Goal: Task Accomplishment & Management: Use online tool/utility

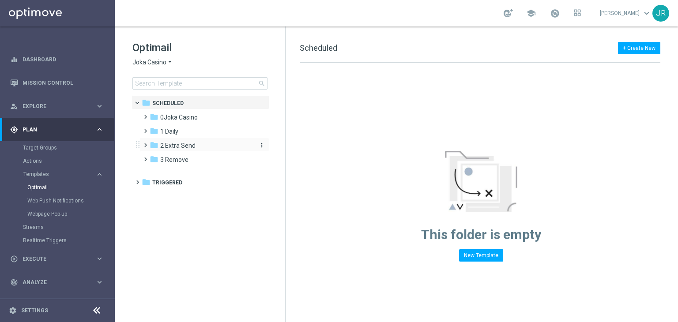
click at [169, 149] on span "2 Extra Send" at bounding box center [177, 146] width 35 height 8
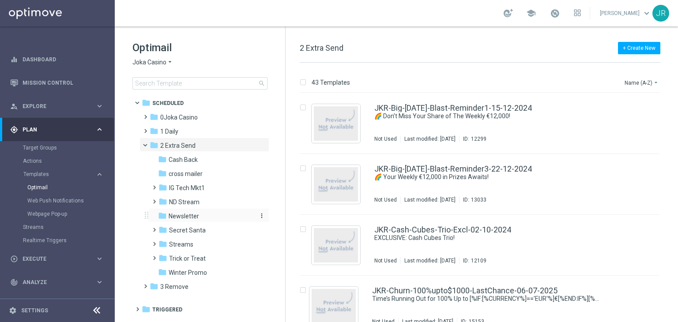
click at [187, 216] on span "Newsletter" at bounding box center [184, 216] width 30 height 8
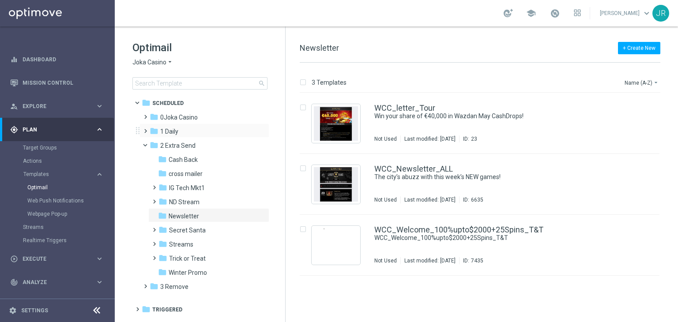
click at [175, 124] on div "folder 1 Daily more_vert" at bounding box center [204, 131] width 130 height 14
click at [179, 115] on span "0Joka Casino" at bounding box center [179, 117] width 38 height 8
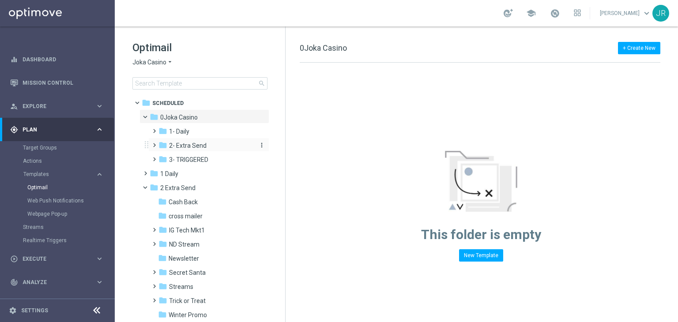
click at [183, 148] on span "2- Extra Send" at bounding box center [188, 146] width 38 height 8
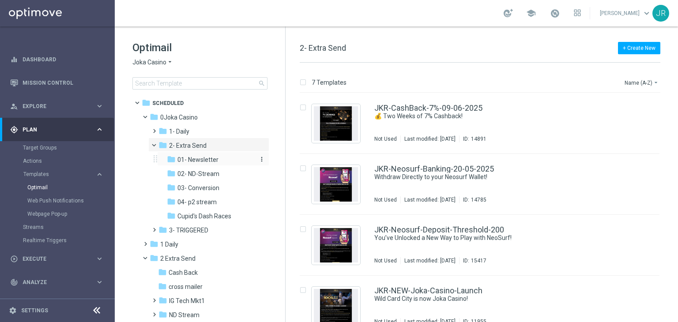
click at [196, 158] on span "01- Newsletter" at bounding box center [197, 160] width 41 height 8
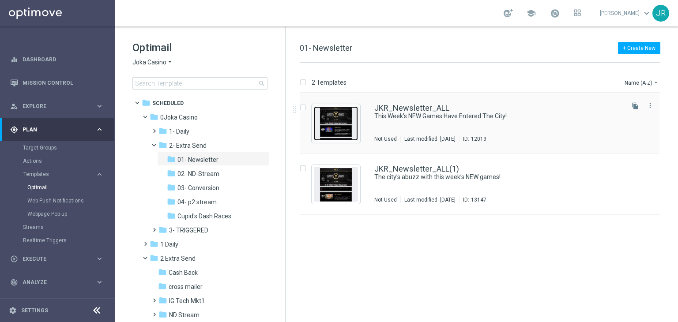
click at [330, 126] on img "Press SPACE to select this row." at bounding box center [336, 123] width 44 height 34
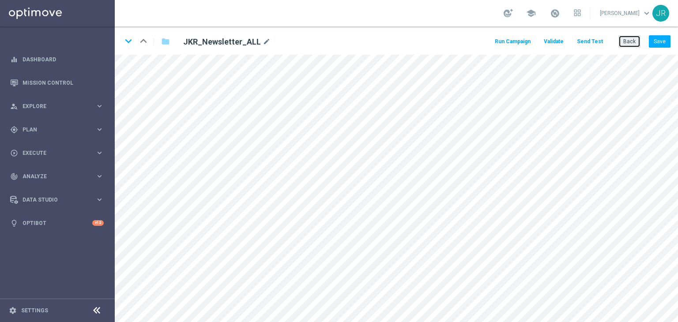
click at [633, 46] on button "Back" at bounding box center [629, 41] width 22 height 12
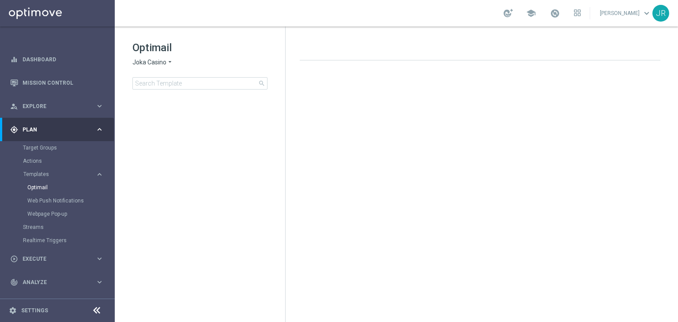
click at [146, 67] on div "Optimail Joka Casino arrow_drop_down × Joka Casino search" at bounding box center [208, 65] width 153 height 49
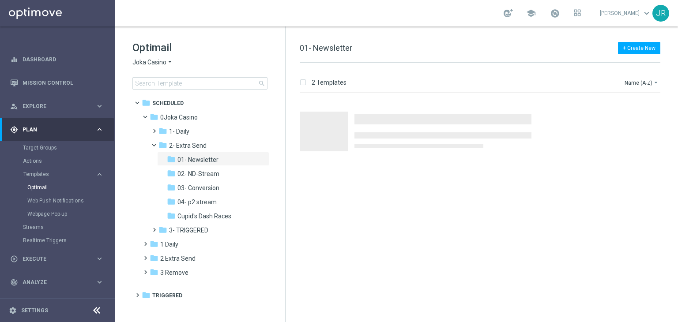
click at [144, 59] on span "Joka Casino" at bounding box center [149, 62] width 34 height 8
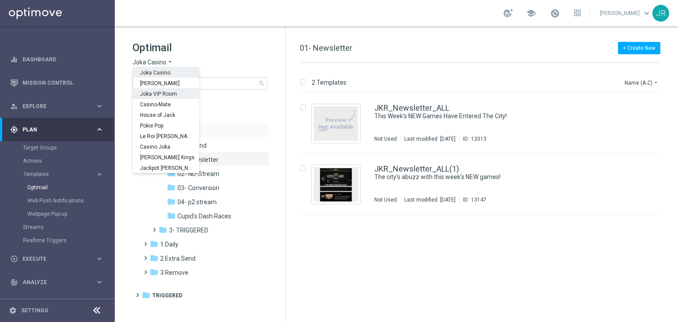
drag, startPoint x: 150, startPoint y: 93, endPoint x: 254, endPoint y: 124, distance: 108.2
click at [0, 0] on span "Joka VIP Room" at bounding box center [0, 0] width 0 height 0
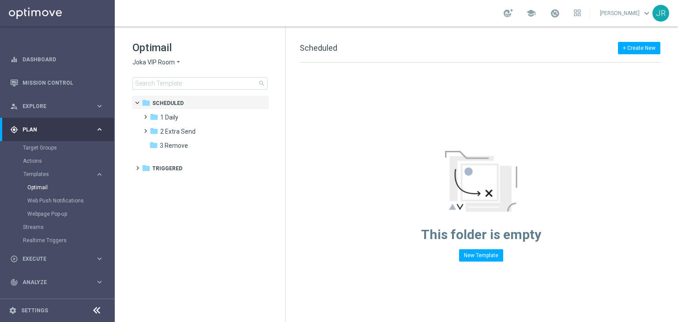
drag, startPoint x: 199, startPoint y: 134, endPoint x: 305, endPoint y: 147, distance: 106.7
click at [203, 135] on div "folder 2 Extra Send" at bounding box center [200, 132] width 101 height 10
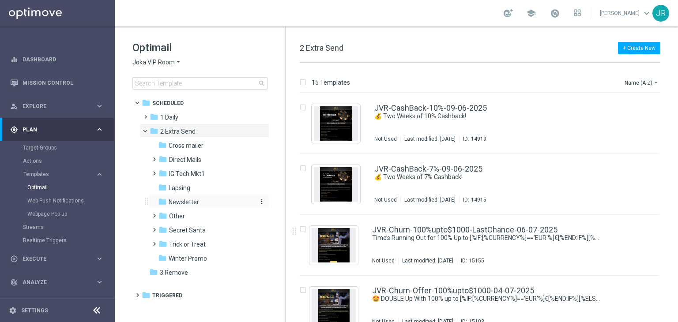
click at [195, 199] on span "Newsletter" at bounding box center [184, 202] width 30 height 8
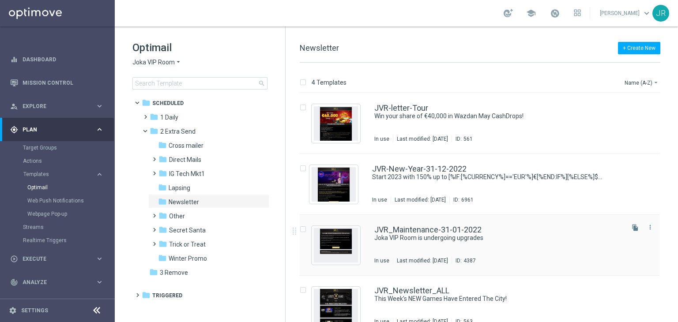
scroll to position [14, 0]
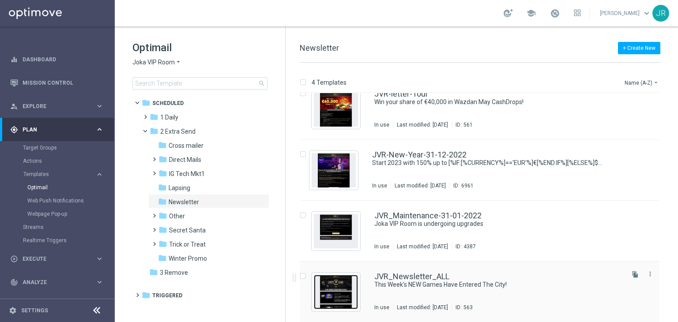
click at [327, 297] on img "Press SPACE to select this row." at bounding box center [336, 292] width 44 height 34
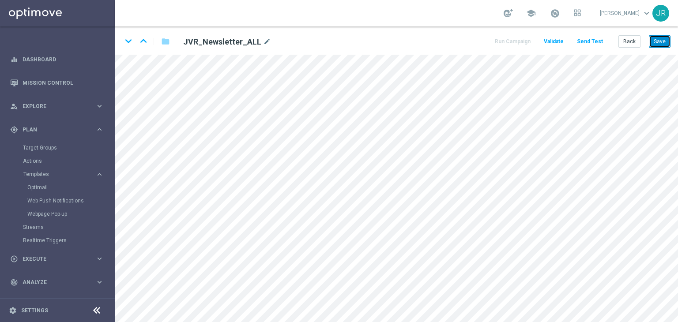
click at [657, 47] on button "Save" at bounding box center [660, 41] width 22 height 12
click at [665, 38] on button "Save" at bounding box center [660, 41] width 22 height 12
click at [661, 39] on button "Save" at bounding box center [660, 41] width 22 height 12
click at [662, 46] on button "Save" at bounding box center [660, 41] width 22 height 12
drag, startPoint x: 660, startPoint y: 39, endPoint x: 565, endPoint y: 4, distance: 101.2
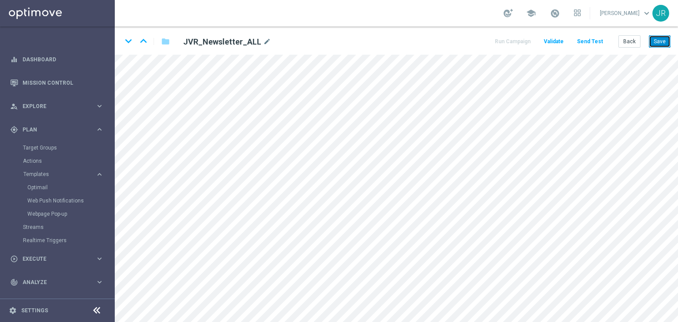
click at [660, 39] on button "Save" at bounding box center [660, 41] width 22 height 12
click at [664, 43] on button "Save" at bounding box center [660, 41] width 22 height 12
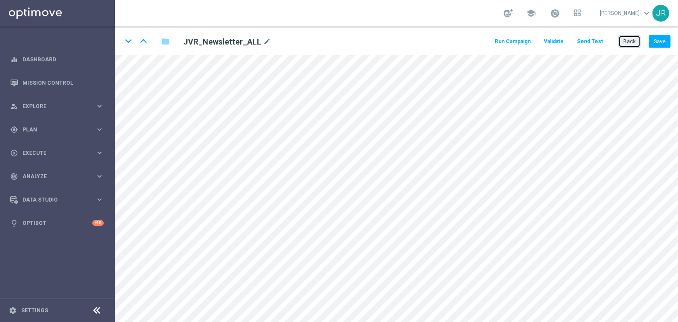
click at [624, 41] on button "Back" at bounding box center [629, 41] width 22 height 12
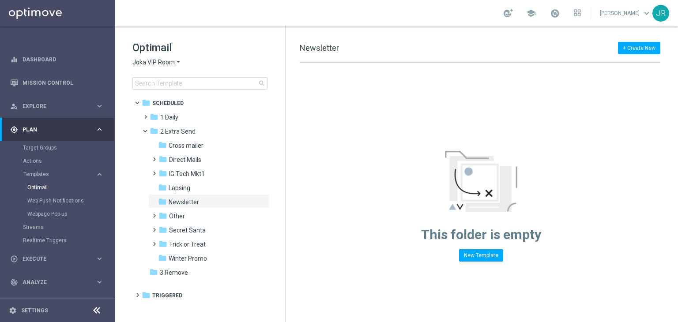
click at [169, 66] on span "Joka VIP Room" at bounding box center [153, 62] width 42 height 8
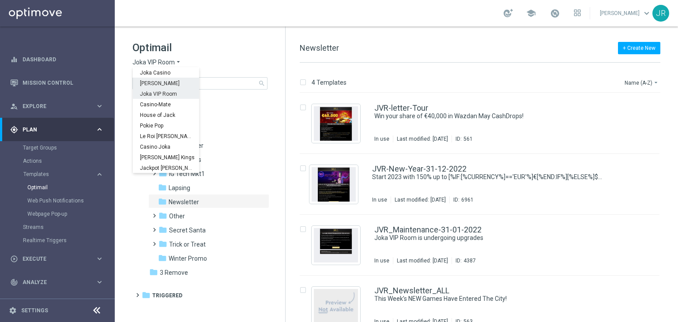
click at [146, 79] on div "[PERSON_NAME]" at bounding box center [166, 83] width 66 height 11
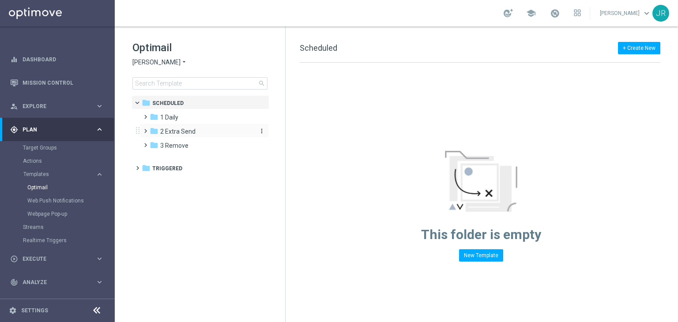
click at [189, 136] on div "folder 2 Extra Send" at bounding box center [200, 132] width 101 height 10
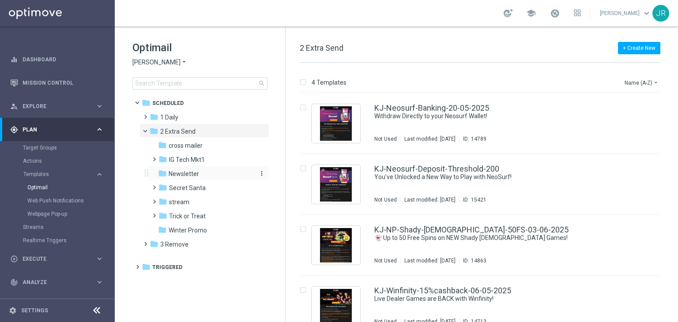
click at [187, 176] on span "Newsletter" at bounding box center [184, 174] width 30 height 8
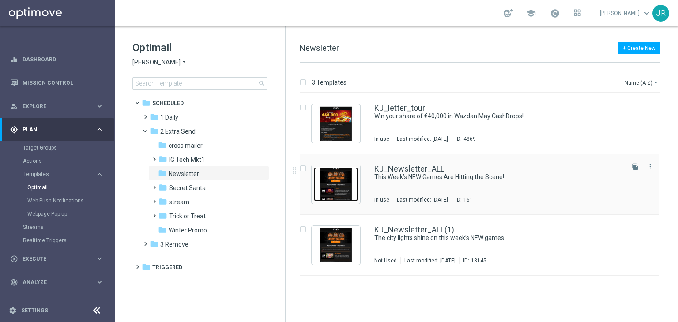
click at [341, 182] on img "Press SPACE to select this row." at bounding box center [336, 184] width 44 height 34
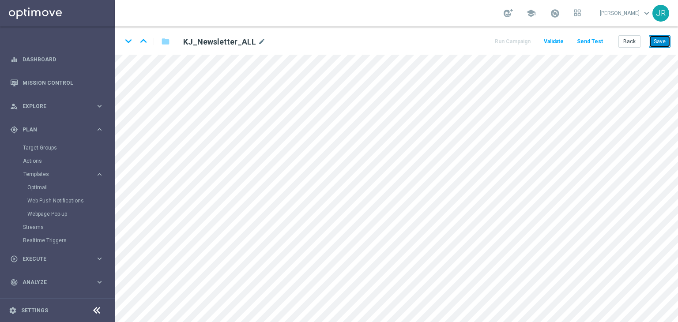
drag, startPoint x: 662, startPoint y: 43, endPoint x: 366, endPoint y: 19, distance: 296.6
click at [662, 43] on button "Save" at bounding box center [660, 41] width 22 height 12
click at [664, 42] on button "Save" at bounding box center [660, 41] width 22 height 12
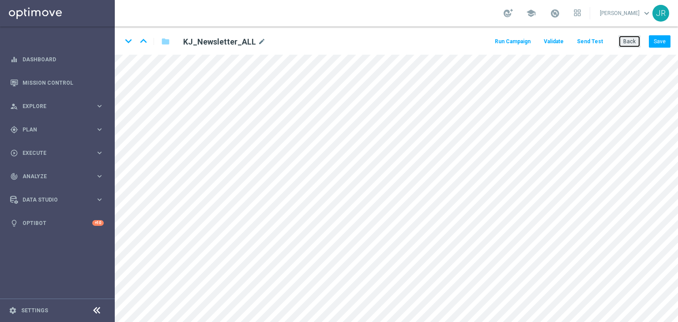
click at [634, 40] on button "Back" at bounding box center [629, 41] width 22 height 12
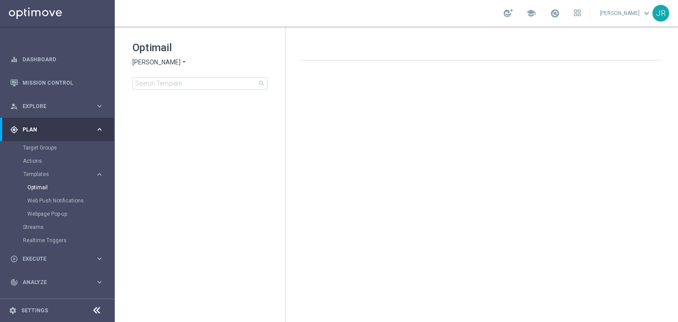
click at [143, 60] on span "[PERSON_NAME]" at bounding box center [156, 62] width 48 height 8
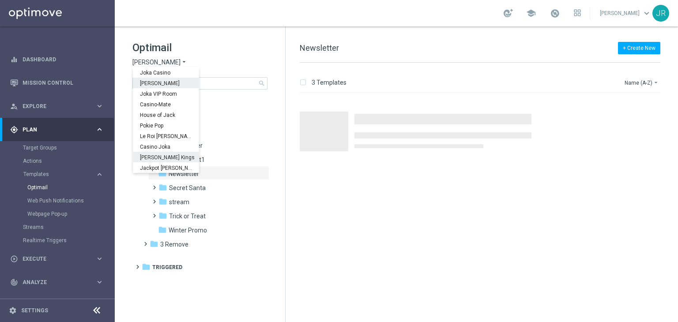
click at [0, 0] on span "[PERSON_NAME] Kings" at bounding box center [0, 0] width 0 height 0
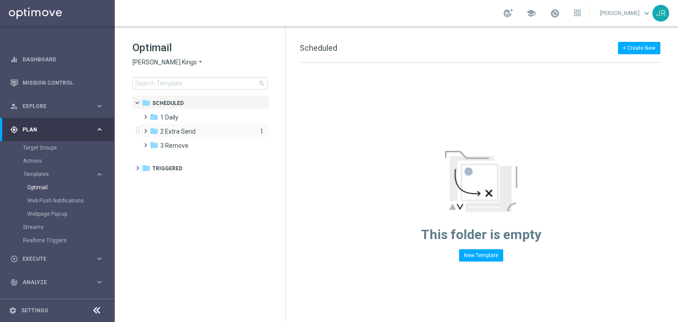
click at [179, 132] on span "2 Extra Send" at bounding box center [177, 132] width 35 height 8
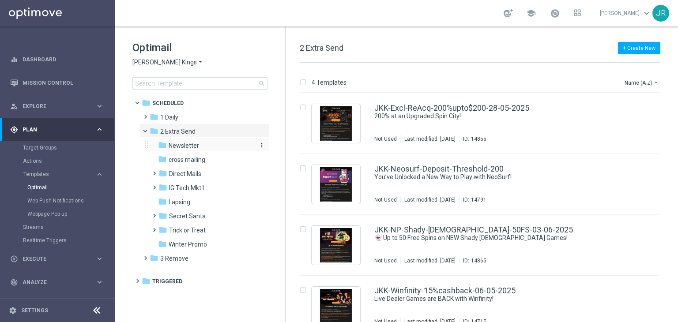
click at [180, 148] on span "Newsletter" at bounding box center [184, 146] width 30 height 8
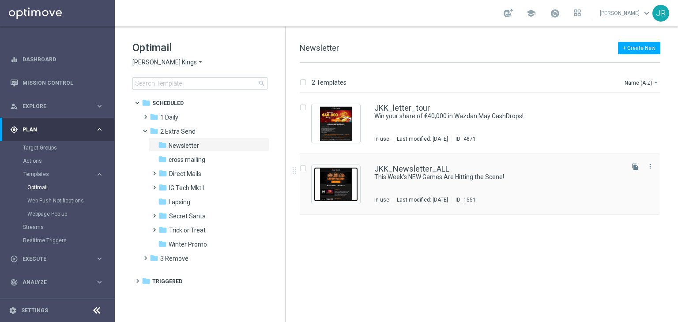
click at [339, 193] on img "Press SPACE to select this row." at bounding box center [336, 184] width 44 height 34
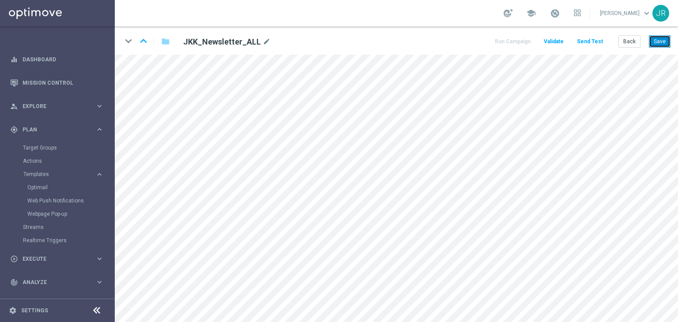
drag, startPoint x: 668, startPoint y: 38, endPoint x: 675, endPoint y: 46, distance: 11.3
click at [668, 38] on button "Save" at bounding box center [660, 41] width 22 height 12
drag, startPoint x: 660, startPoint y: 45, endPoint x: 662, endPoint y: 53, distance: 7.8
click at [660, 47] on button "Save" at bounding box center [660, 41] width 22 height 12
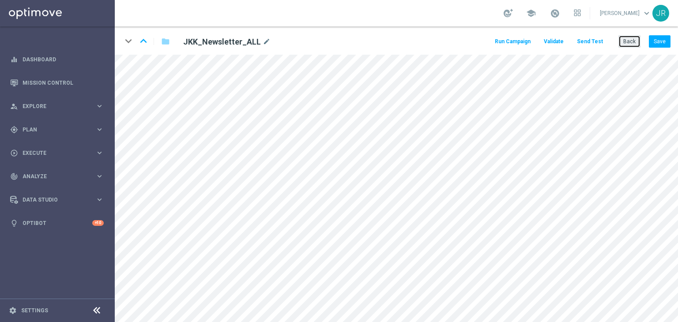
drag, startPoint x: 633, startPoint y: 45, endPoint x: 625, endPoint y: 58, distance: 15.3
click at [633, 46] on button "Back" at bounding box center [629, 41] width 22 height 12
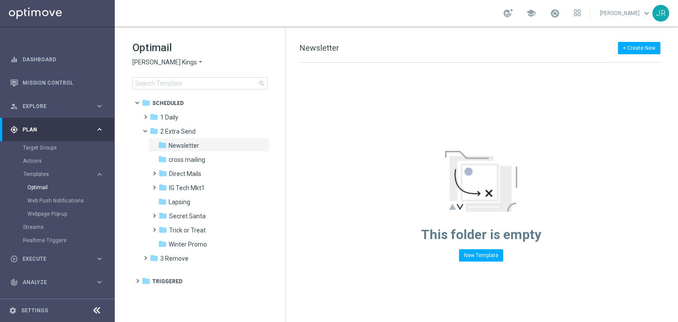
drag, startPoint x: 146, startPoint y: 59, endPoint x: 158, endPoint y: 65, distance: 12.4
click at [147, 59] on span "Johnnie Kash Kings" at bounding box center [164, 62] width 64 height 8
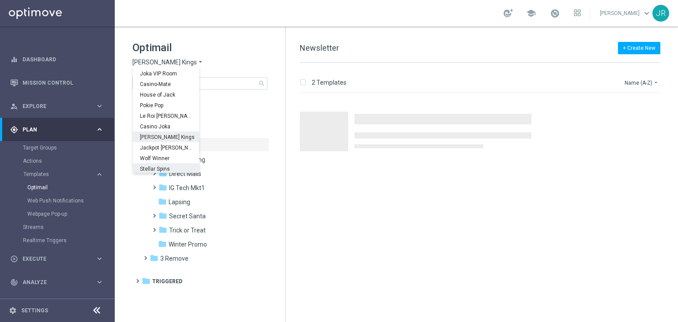
scroll to position [32, 0]
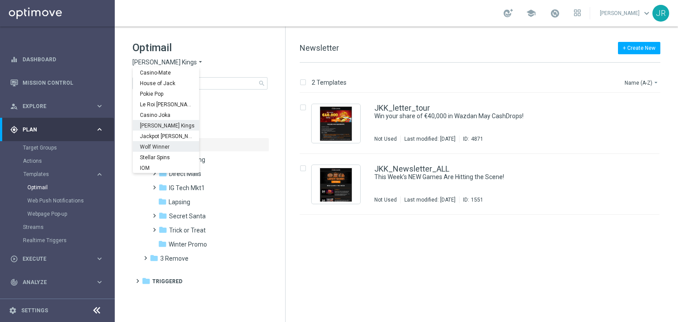
click at [0, 0] on span "Wolf Winner" at bounding box center [0, 0] width 0 height 0
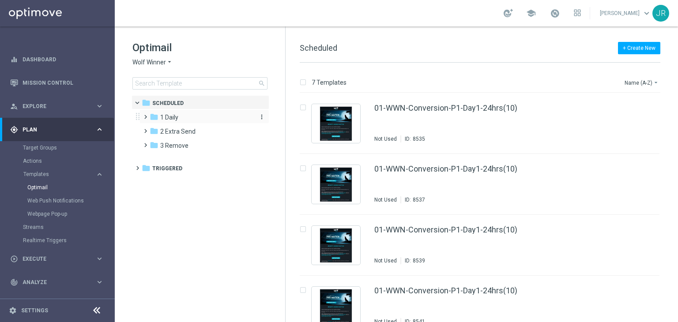
click at [187, 117] on div "folder 1 Daily" at bounding box center [200, 118] width 101 height 10
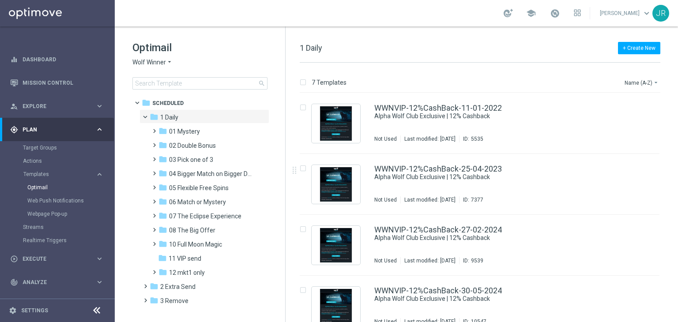
drag, startPoint x: 168, startPoint y: 287, endPoint x: 415, endPoint y: 185, distance: 267.1
click at [168, 286] on span "2 Extra Send" at bounding box center [177, 287] width 35 height 8
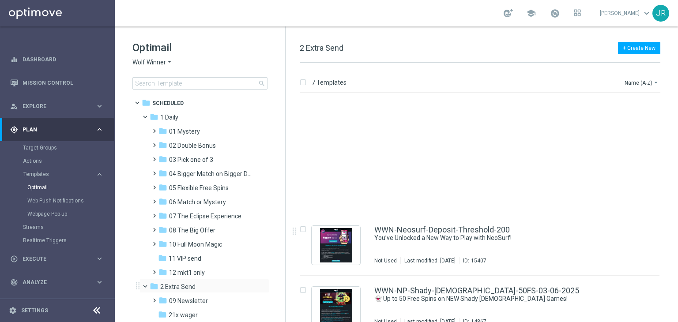
scroll to position [132, 0]
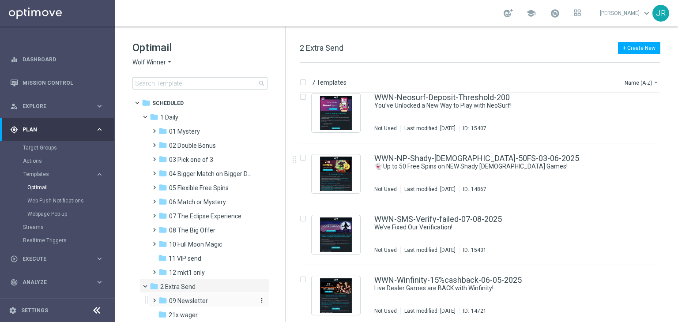
click at [186, 302] on span "09 Newsletter" at bounding box center [188, 301] width 39 height 8
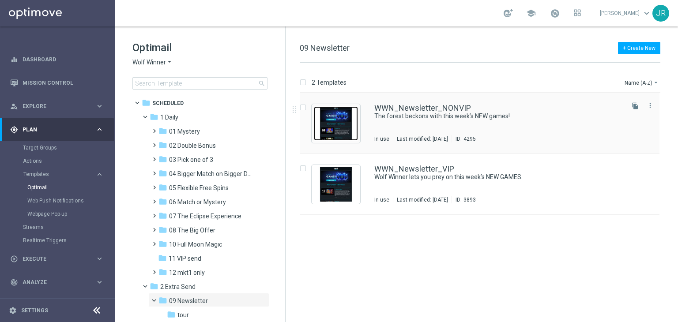
click at [334, 136] on img "Press SPACE to select this row." at bounding box center [336, 123] width 44 height 34
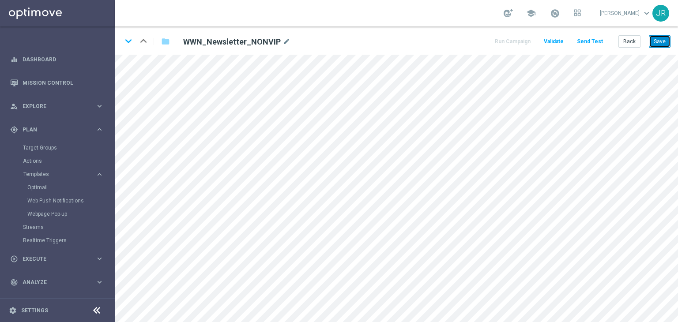
click at [664, 41] on button "Save" at bounding box center [660, 41] width 22 height 12
click at [659, 42] on button "Save" at bounding box center [660, 41] width 22 height 12
click at [656, 43] on button "Save" at bounding box center [660, 41] width 22 height 12
click at [664, 46] on button "Save" at bounding box center [660, 41] width 22 height 12
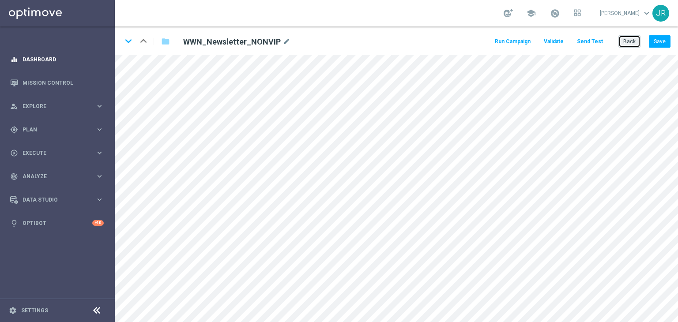
drag, startPoint x: 631, startPoint y: 45, endPoint x: 105, endPoint y: 54, distance: 526.0
click at [628, 45] on button "Back" at bounding box center [629, 41] width 22 height 12
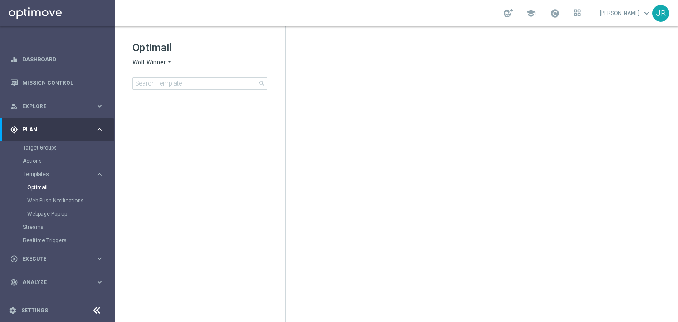
drag, startPoint x: 135, startPoint y: 61, endPoint x: 132, endPoint y: 131, distance: 70.2
click at [136, 63] on span "Wolf Winner" at bounding box center [149, 62] width 34 height 8
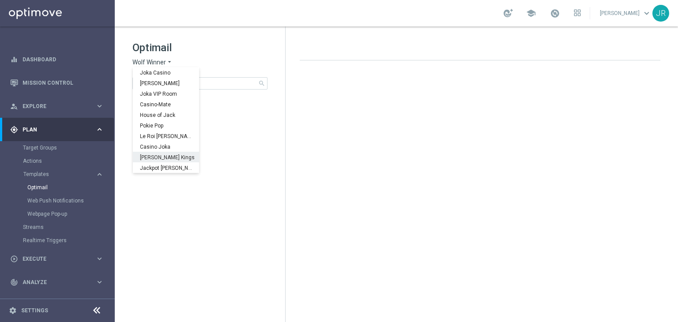
scroll to position [32, 0]
click at [0, 0] on span "Stellar Spins" at bounding box center [0, 0] width 0 height 0
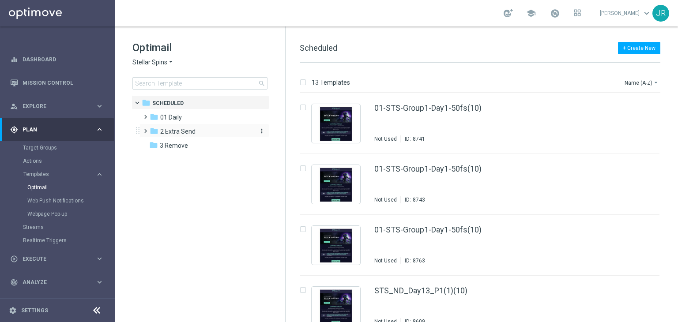
click at [162, 128] on span "2 Extra Send" at bounding box center [177, 132] width 35 height 8
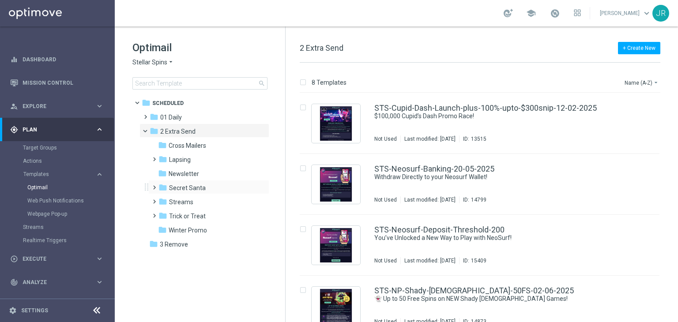
click at [187, 181] on div "folder Secret Santa more_vert" at bounding box center [208, 187] width 121 height 14
click at [185, 174] on span "Newsletter" at bounding box center [184, 174] width 30 height 8
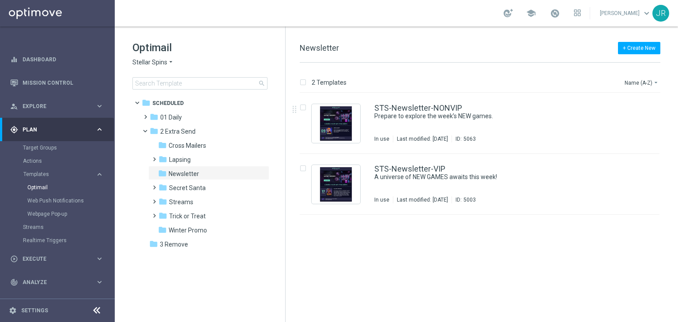
drag, startPoint x: 417, startPoint y: 128, endPoint x: 425, endPoint y: 132, distance: 9.3
click at [417, 128] on div "STS-Newsletter-NONVIP Prepare to explore the week’s NEW games. In use Last modi…" at bounding box center [498, 123] width 248 height 38
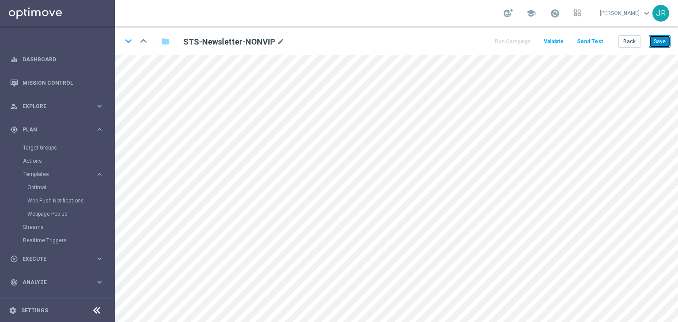
click at [665, 41] on button "Save" at bounding box center [660, 41] width 22 height 12
click at [663, 40] on button "Save" at bounding box center [660, 41] width 22 height 12
click at [662, 40] on button "Save" at bounding box center [660, 41] width 22 height 12
click at [660, 45] on button "Save" at bounding box center [660, 41] width 22 height 12
click at [588, 45] on button "Send Test" at bounding box center [589, 42] width 29 height 12
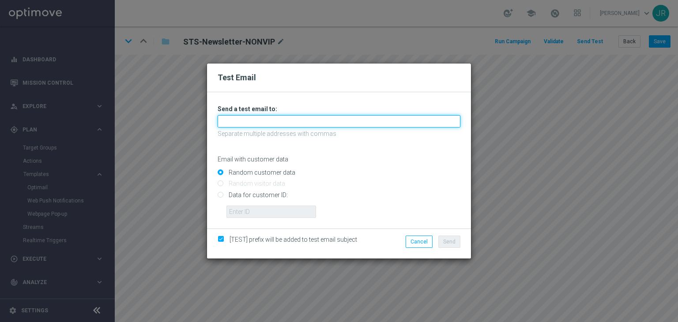
click at [233, 120] on input "text" at bounding box center [339, 121] width 243 height 12
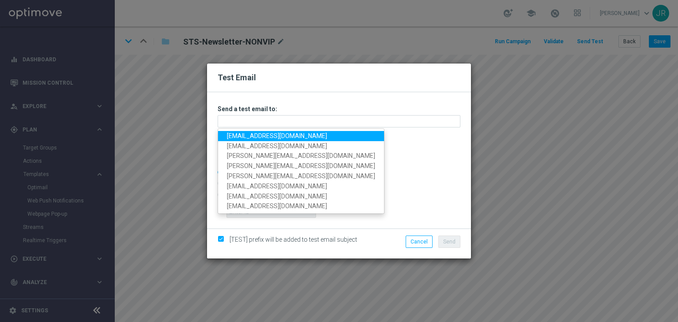
drag, startPoint x: 237, startPoint y: 133, endPoint x: 259, endPoint y: 140, distance: 22.5
click at [236, 133] on link "[EMAIL_ADDRESS][DOMAIN_NAME]" at bounding box center [301, 136] width 166 height 10
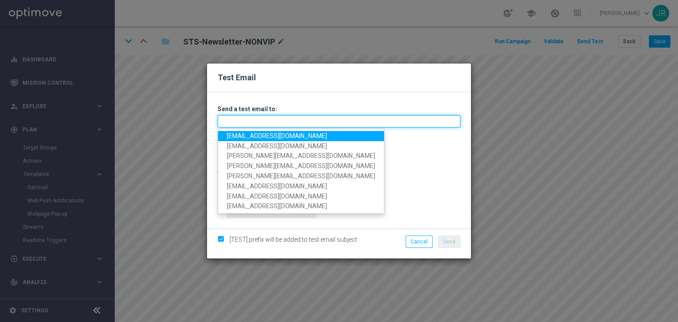
type input "[EMAIL_ADDRESS][DOMAIN_NAME]"
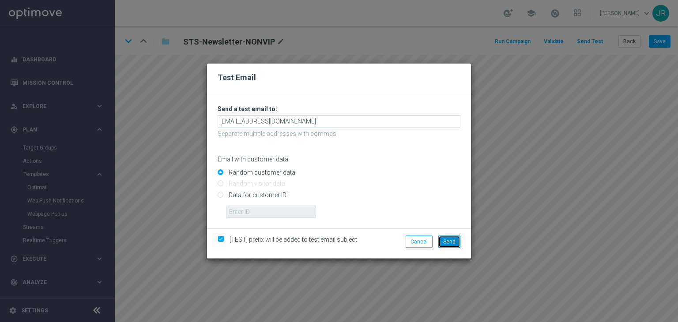
click at [454, 242] on span "Send" at bounding box center [449, 242] width 12 height 6
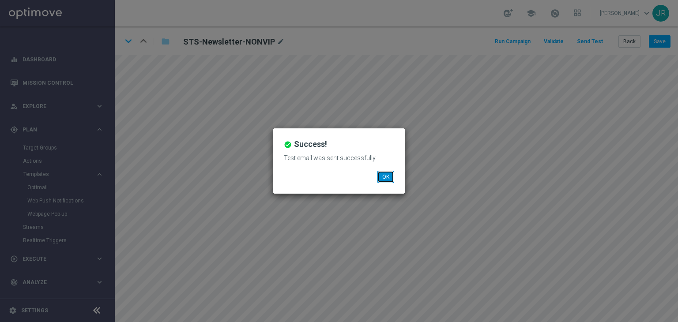
click at [385, 173] on button "OK" at bounding box center [385, 177] width 17 height 12
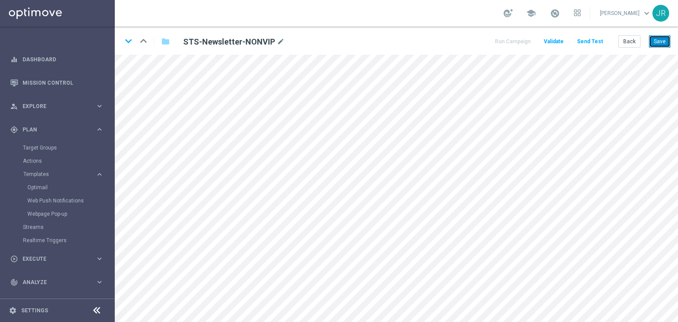
click at [661, 43] on button "Save" at bounding box center [660, 41] width 22 height 12
drag, startPoint x: 665, startPoint y: 41, endPoint x: 540, endPoint y: 2, distance: 131.6
click at [665, 41] on button "Save" at bounding box center [660, 41] width 22 height 12
click at [654, 39] on button "Save" at bounding box center [660, 41] width 22 height 12
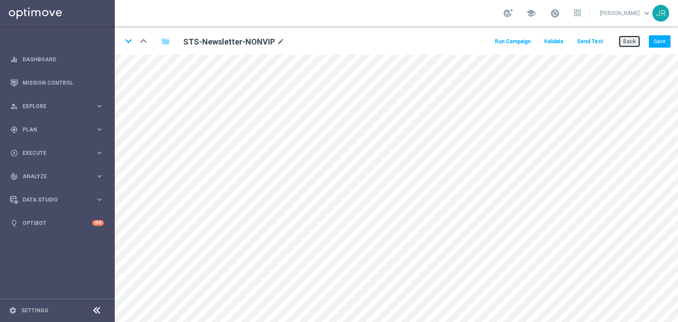
drag, startPoint x: 634, startPoint y: 43, endPoint x: 334, endPoint y: 52, distance: 300.6
click at [634, 43] on button "Back" at bounding box center [629, 41] width 22 height 12
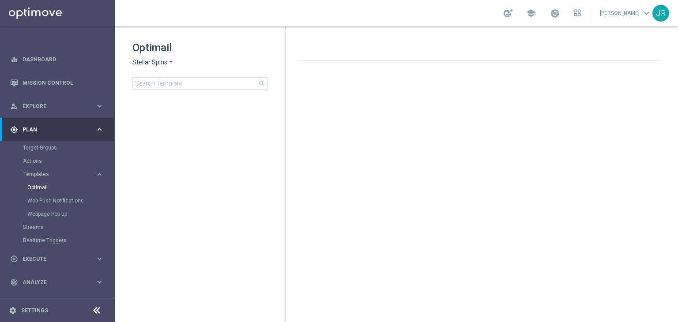
click at [156, 58] on span "Stellar Spins" at bounding box center [149, 62] width 35 height 8
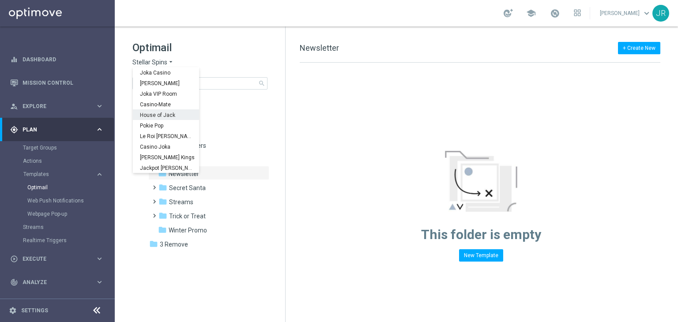
scroll to position [32, 0]
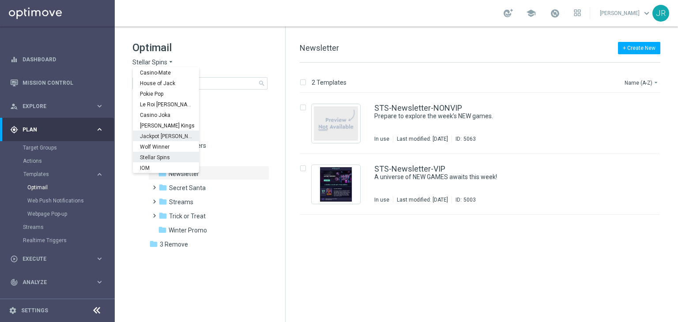
click at [0, 0] on span "Jackpot [PERSON_NAME]" at bounding box center [0, 0] width 0 height 0
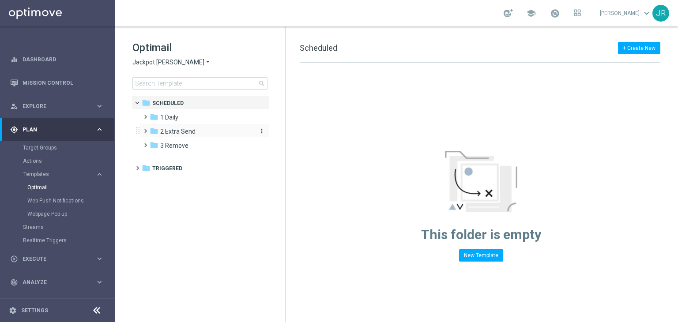
click at [180, 128] on span "2 Extra Send" at bounding box center [177, 132] width 35 height 8
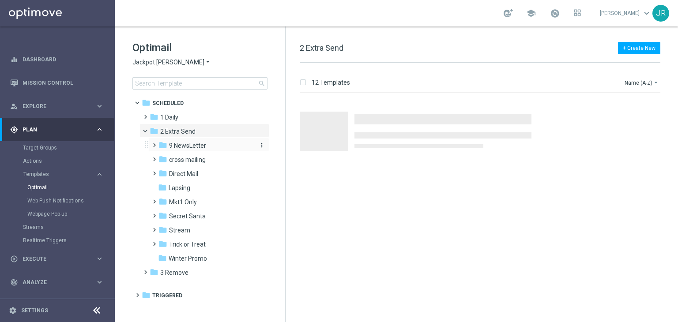
click at [191, 147] on span "9 NewsLetter" at bounding box center [187, 146] width 37 height 8
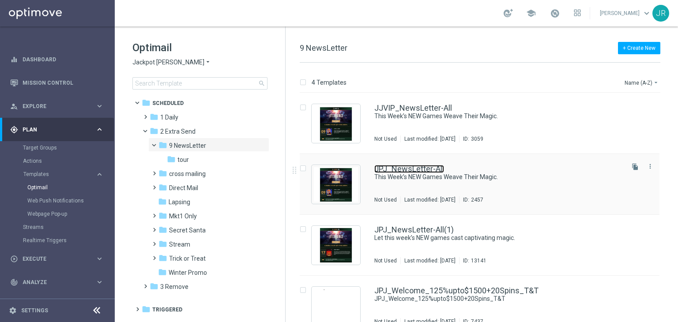
click at [420, 169] on link "JPJ_NewsLetter-All" at bounding box center [409, 169] width 70 height 8
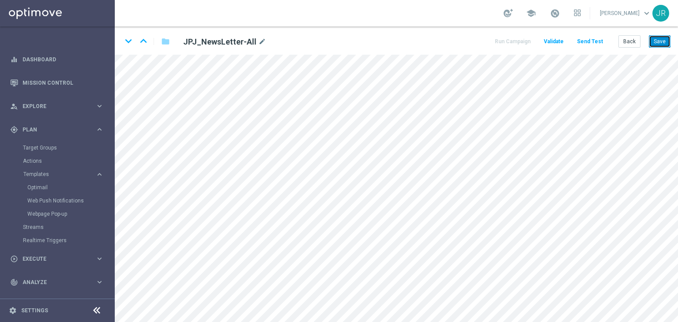
click at [663, 43] on button "Save" at bounding box center [660, 41] width 22 height 12
click at [663, 44] on button "Save" at bounding box center [660, 41] width 22 height 12
click at [657, 38] on button "Save" at bounding box center [660, 41] width 22 height 12
click at [663, 40] on button "Save" at bounding box center [660, 41] width 22 height 12
click at [591, 43] on button "Send Test" at bounding box center [589, 42] width 29 height 12
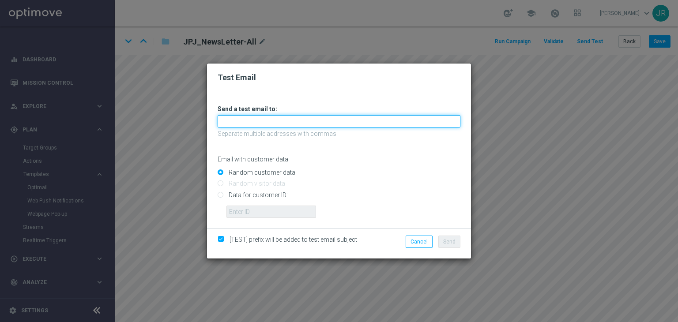
click at [249, 125] on input "text" at bounding box center [339, 121] width 243 height 12
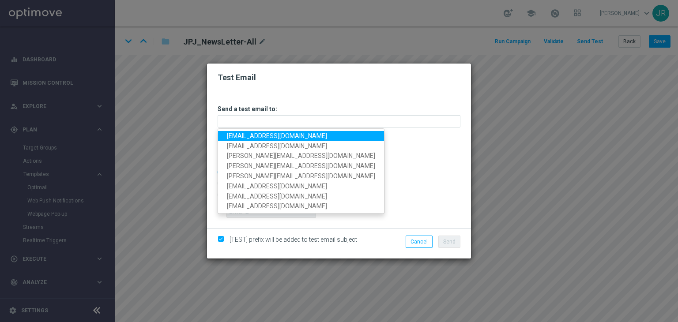
click at [238, 136] on link "[EMAIL_ADDRESS][DOMAIN_NAME]" at bounding box center [301, 136] width 166 height 10
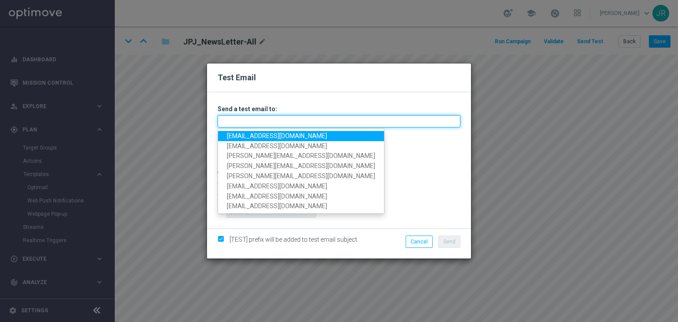
type input "[EMAIL_ADDRESS][DOMAIN_NAME]"
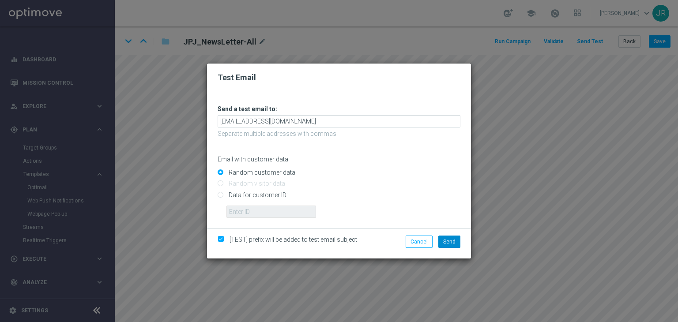
click at [444, 235] on div "[TEST] prefix will be added to test email subject Cancel Send" at bounding box center [339, 244] width 264 height 30
click at [452, 243] on span "Send" at bounding box center [449, 242] width 12 height 6
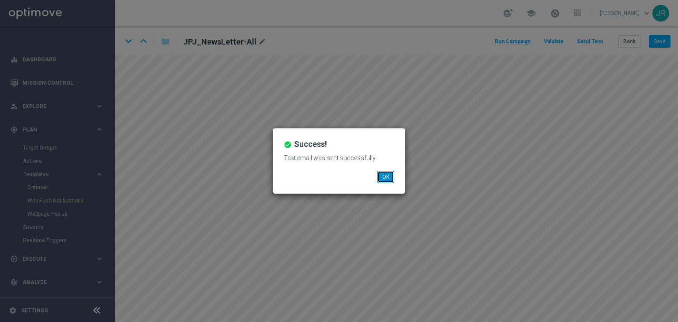
drag, startPoint x: 385, startPoint y: 175, endPoint x: 408, endPoint y: 182, distance: 24.4
click at [387, 175] on button "OK" at bounding box center [385, 177] width 17 height 12
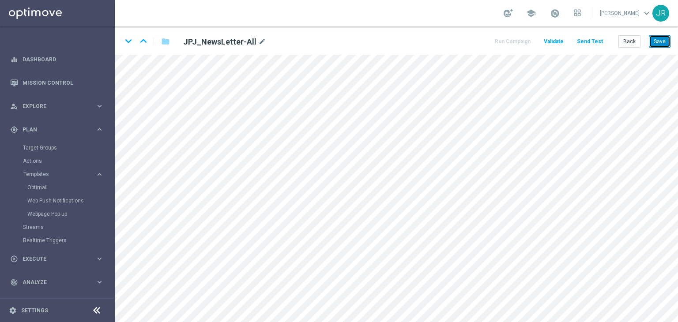
click at [666, 42] on button "Save" at bounding box center [660, 41] width 22 height 12
drag, startPoint x: 659, startPoint y: 45, endPoint x: 599, endPoint y: 2, distance: 74.2
click at [658, 45] on button "Save" at bounding box center [660, 41] width 22 height 12
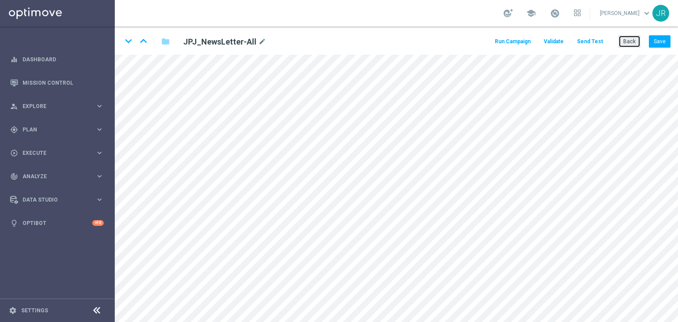
drag, startPoint x: 635, startPoint y: 41, endPoint x: 498, endPoint y: 71, distance: 139.9
click at [634, 44] on button "Back" at bounding box center [629, 41] width 22 height 12
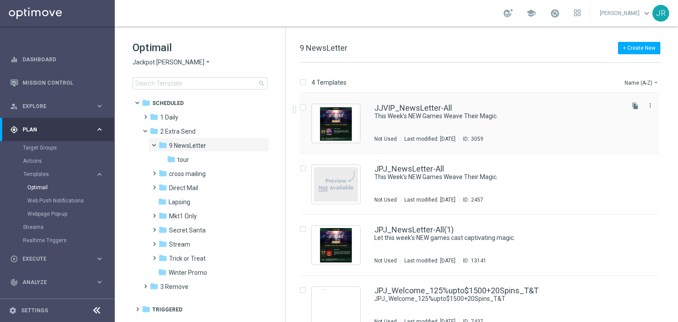
click at [423, 121] on div "JJVIP_NewsLetter-All This Week’s NEW Games Weave Their Magic. Not Used Last mod…" at bounding box center [498, 123] width 248 height 38
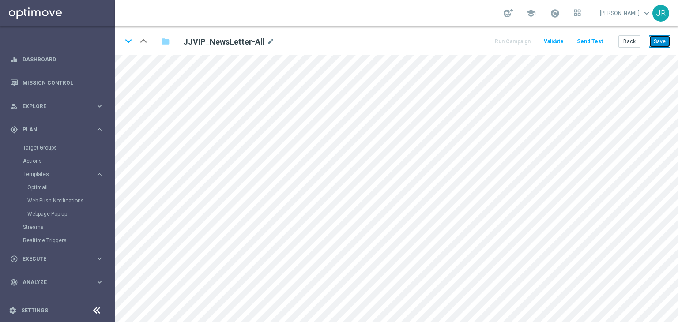
click at [661, 44] on button "Save" at bounding box center [660, 41] width 22 height 12
click at [659, 43] on button "Save" at bounding box center [660, 41] width 22 height 12
click at [585, 42] on button "Send Test" at bounding box center [589, 42] width 29 height 12
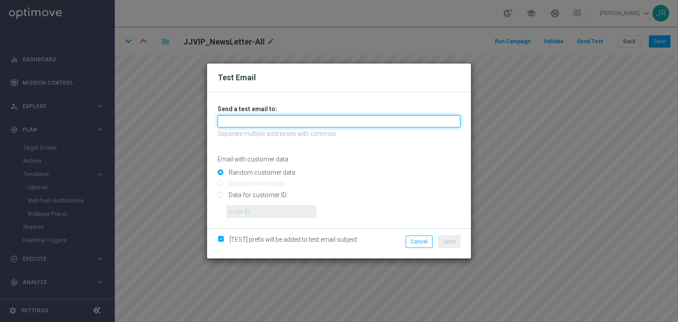
drag, startPoint x: 269, startPoint y: 122, endPoint x: 235, endPoint y: 129, distance: 34.3
click at [268, 122] on input "text" at bounding box center [339, 121] width 243 height 12
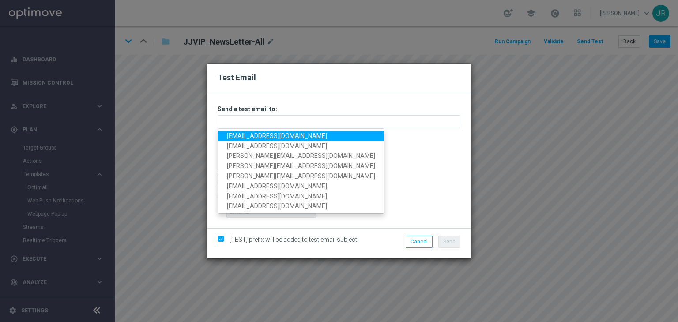
click at [232, 135] on link "[EMAIL_ADDRESS][DOMAIN_NAME]" at bounding box center [301, 136] width 166 height 10
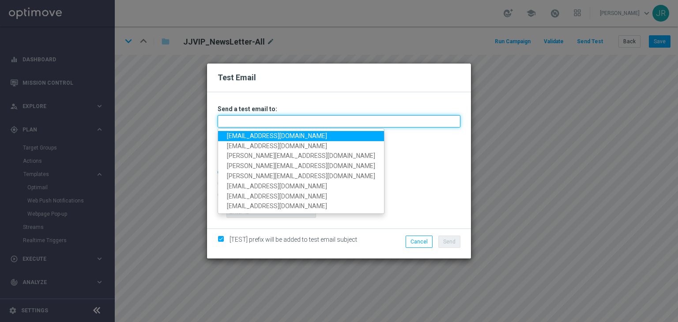
type input "[EMAIL_ADDRESS][DOMAIN_NAME]"
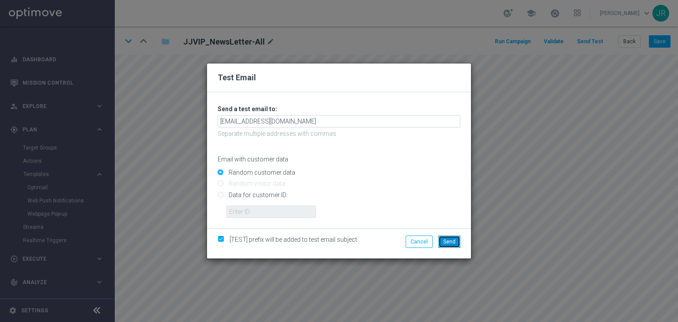
click at [447, 239] on span "Send" at bounding box center [449, 242] width 12 height 6
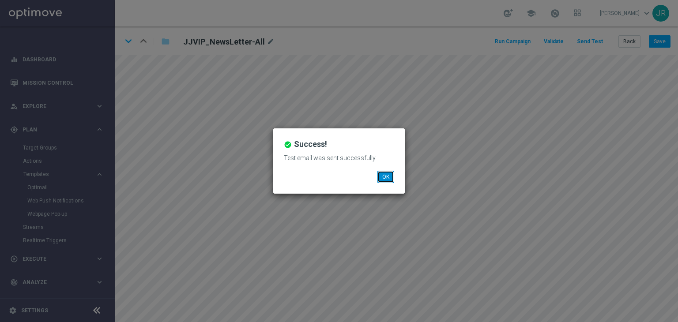
click at [389, 180] on button "OK" at bounding box center [385, 177] width 17 height 12
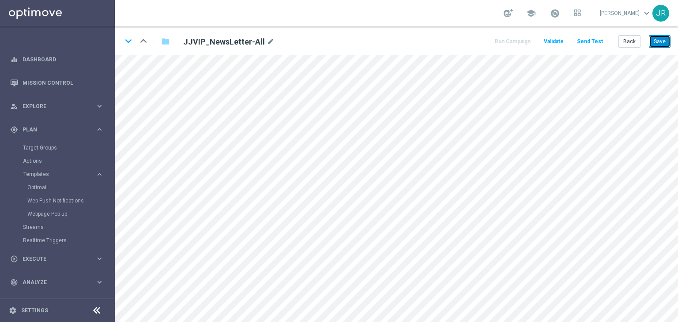
click at [656, 46] on button "Save" at bounding box center [660, 41] width 22 height 12
click at [661, 43] on button "Save" at bounding box center [660, 41] width 22 height 12
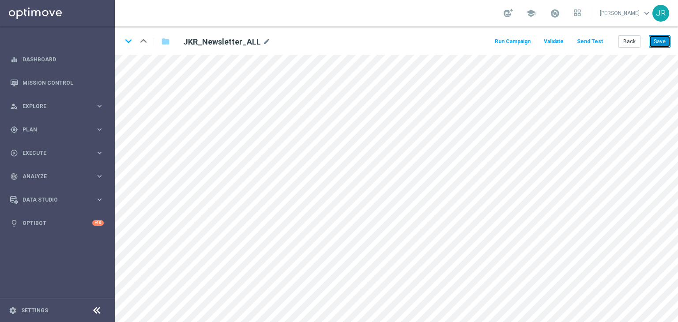
click at [659, 41] on button "Save" at bounding box center [660, 41] width 22 height 12
click at [586, 41] on button "Send Test" at bounding box center [589, 42] width 29 height 12
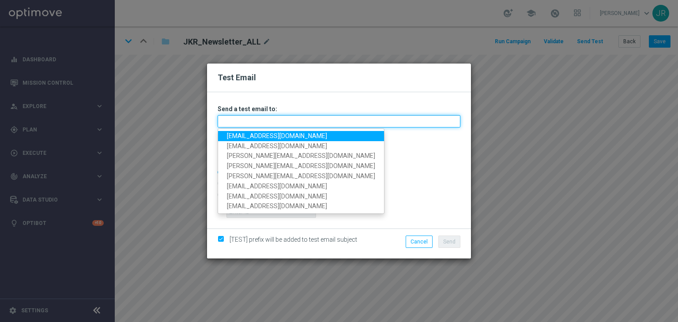
click at [225, 120] on input "text" at bounding box center [339, 121] width 243 height 12
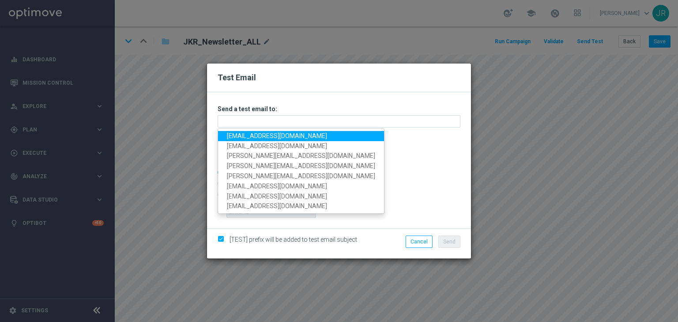
drag, startPoint x: 232, startPoint y: 134, endPoint x: 376, endPoint y: 198, distance: 157.6
click at [232, 134] on link "[EMAIL_ADDRESS][DOMAIN_NAME]" at bounding box center [301, 136] width 166 height 10
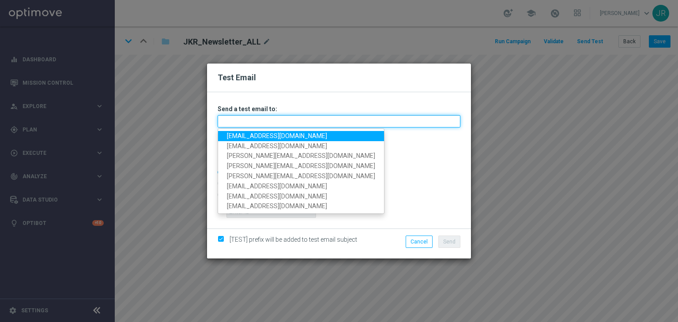
type input "[EMAIL_ADDRESS][DOMAIN_NAME]"
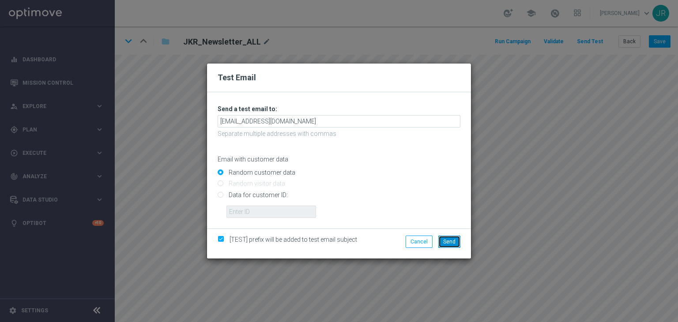
drag, startPoint x: 454, startPoint y: 238, endPoint x: 475, endPoint y: 245, distance: 22.3
click at [455, 239] on button "Send" at bounding box center [449, 242] width 22 height 12
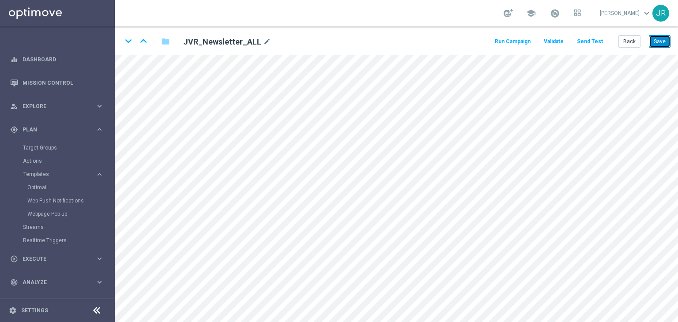
click at [657, 44] on button "Save" at bounding box center [660, 41] width 22 height 12
click at [598, 43] on button "Send Test" at bounding box center [589, 42] width 29 height 12
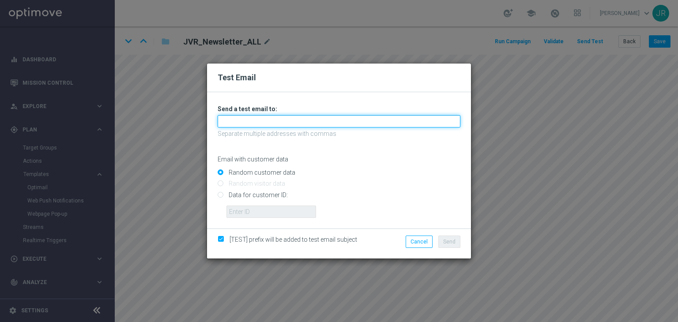
drag, startPoint x: 307, startPoint y: 118, endPoint x: 210, endPoint y: 135, distance: 98.5
click at [307, 118] on input "text" at bounding box center [339, 121] width 243 height 12
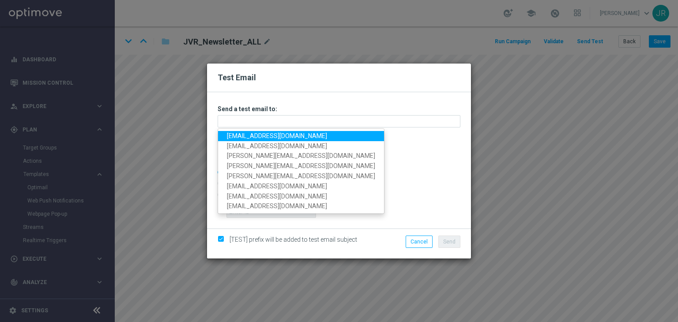
click at [244, 135] on link "[EMAIL_ADDRESS][DOMAIN_NAME]" at bounding box center [301, 136] width 166 height 10
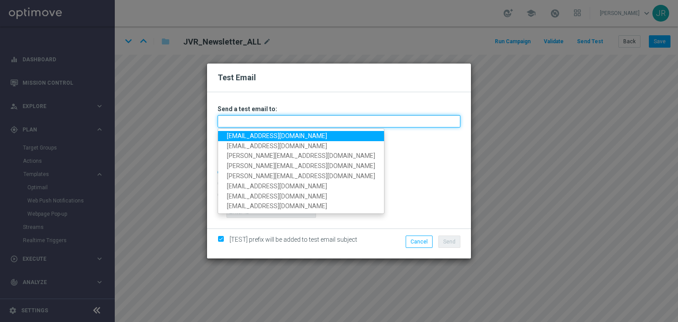
type input "[EMAIL_ADDRESS][DOMAIN_NAME]"
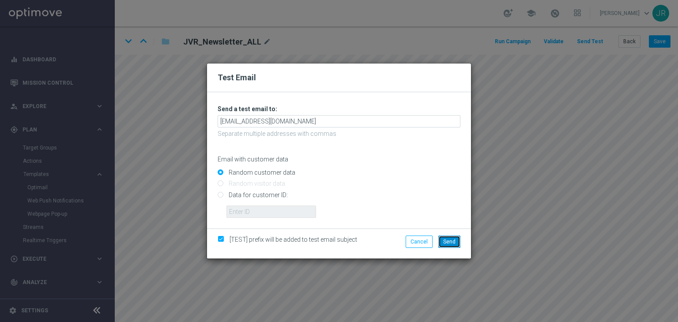
click at [445, 245] on span "Send" at bounding box center [449, 242] width 12 height 6
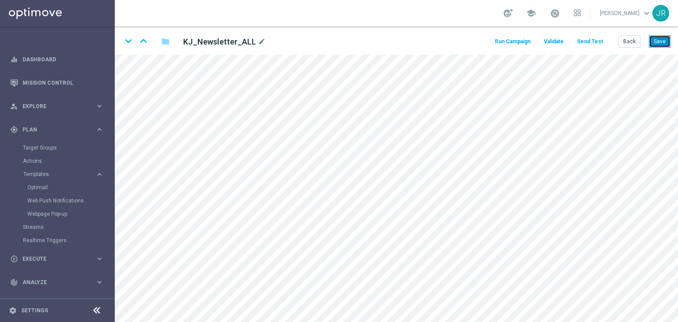
click at [663, 41] on button "Save" at bounding box center [660, 41] width 22 height 12
click at [598, 38] on button "Send Test" at bounding box center [589, 42] width 29 height 12
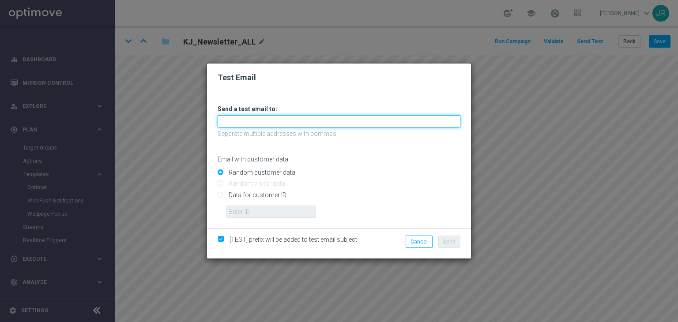
click at [225, 119] on input "text" at bounding box center [339, 121] width 243 height 12
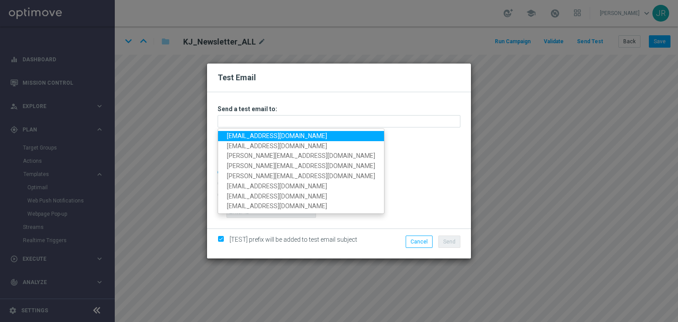
drag, startPoint x: 233, startPoint y: 133, endPoint x: 251, endPoint y: 137, distance: 19.5
click at [233, 133] on link "testingalltesting@gmail.com" at bounding box center [301, 136] width 166 height 10
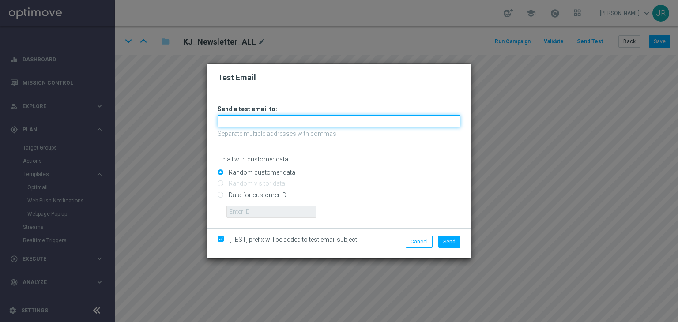
type input "testingalltesting@gmail.com"
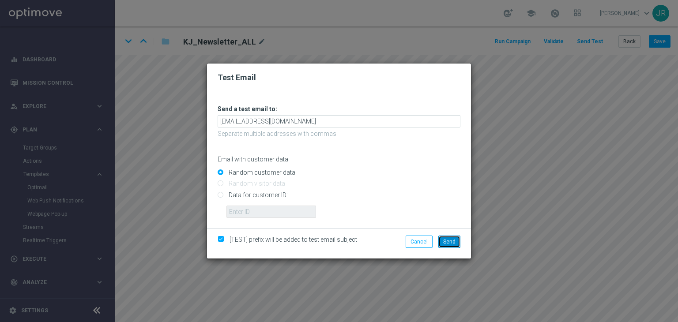
click at [453, 240] on span "Send" at bounding box center [449, 242] width 12 height 6
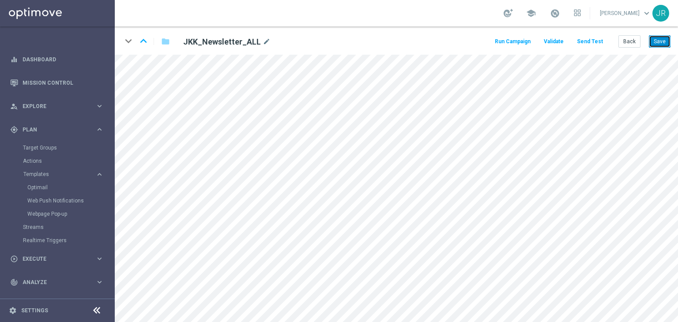
click at [668, 45] on button "Save" at bounding box center [660, 41] width 22 height 12
click at [664, 42] on button "Save" at bounding box center [660, 41] width 22 height 12
click at [665, 43] on button "Save" at bounding box center [660, 41] width 22 height 12
click at [593, 39] on button "Send Test" at bounding box center [589, 42] width 29 height 12
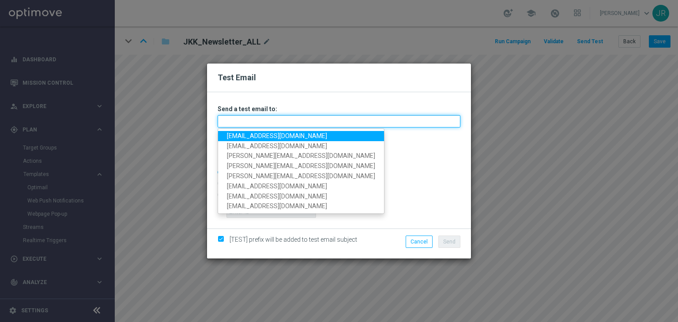
drag, startPoint x: 281, startPoint y: 126, endPoint x: 206, endPoint y: 150, distance: 79.0
click at [281, 126] on input "text" at bounding box center [339, 121] width 243 height 12
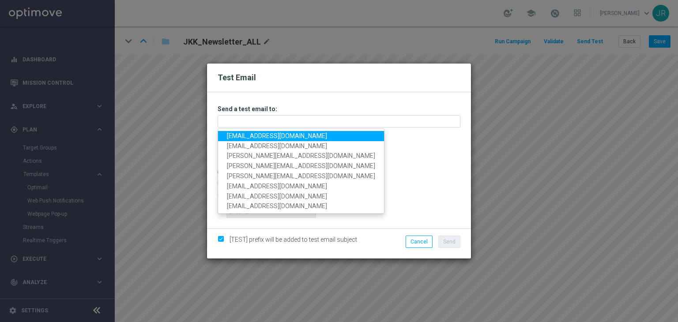
click at [232, 135] on link "[EMAIL_ADDRESS][DOMAIN_NAME]" at bounding box center [301, 136] width 166 height 10
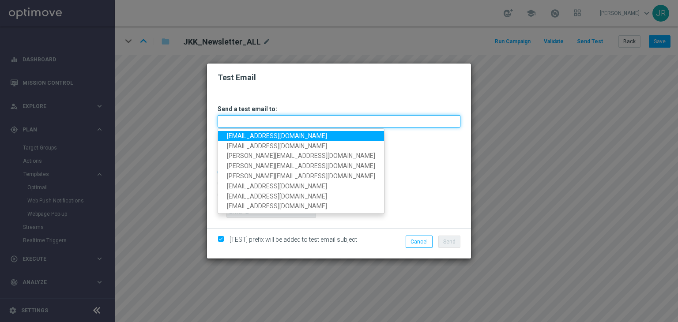
type input "[EMAIL_ADDRESS][DOMAIN_NAME]"
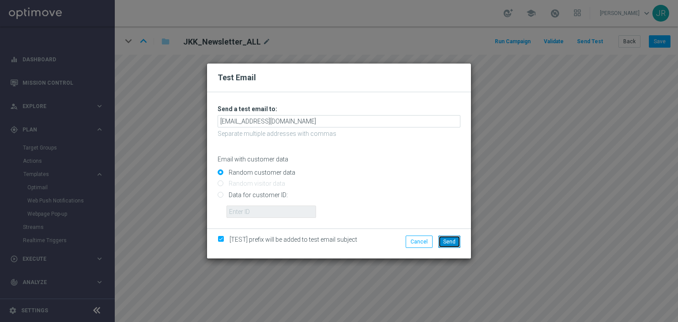
click at [454, 246] on button "Send" at bounding box center [449, 242] width 22 height 12
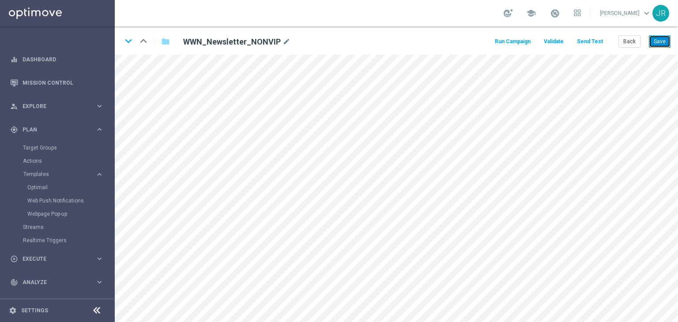
click at [663, 43] on button "Save" at bounding box center [660, 41] width 22 height 12
click at [662, 39] on button "Save" at bounding box center [660, 41] width 22 height 12
click at [596, 41] on button "Send Test" at bounding box center [589, 42] width 29 height 12
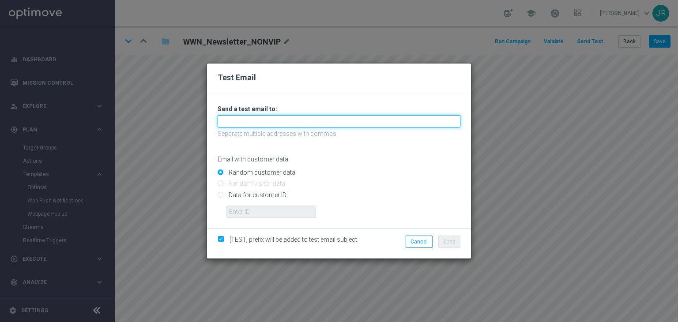
drag, startPoint x: 293, startPoint y: 124, endPoint x: 242, endPoint y: 126, distance: 51.7
click at [293, 124] on input "text" at bounding box center [339, 121] width 243 height 12
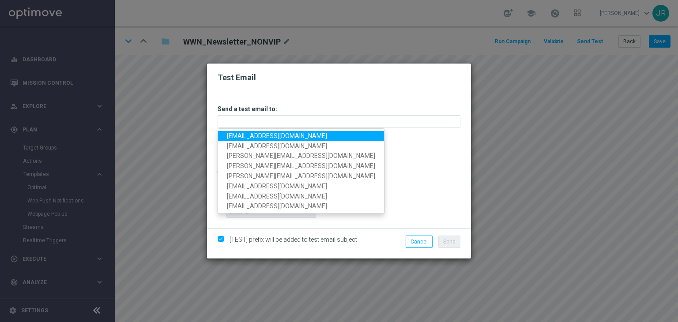
click at [229, 131] on link "[EMAIL_ADDRESS][DOMAIN_NAME]" at bounding box center [301, 136] width 166 height 10
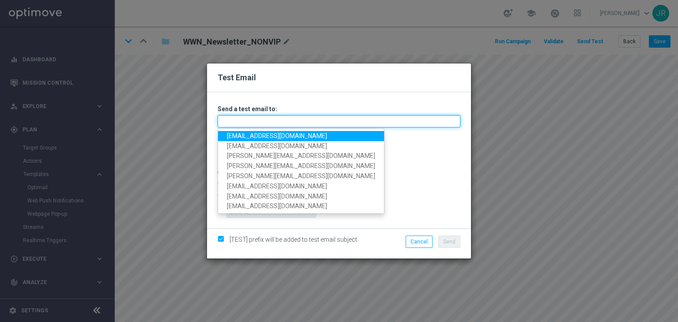
type input "testingalltesting@gmail.com"
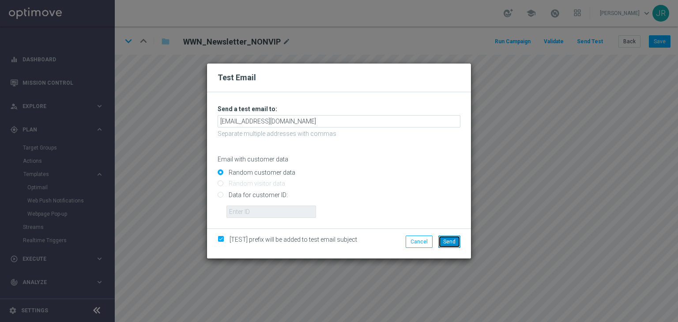
click at [445, 244] on span "Send" at bounding box center [449, 242] width 12 height 6
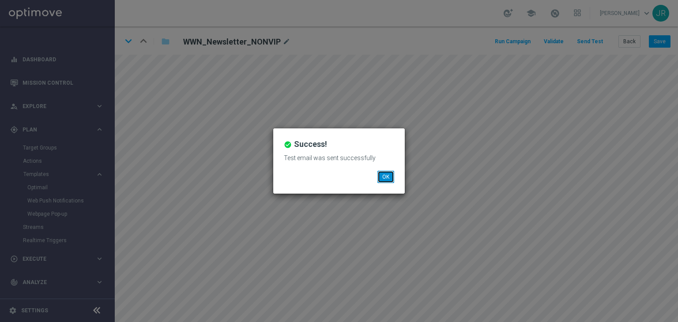
click at [386, 178] on button "OK" at bounding box center [385, 177] width 17 height 12
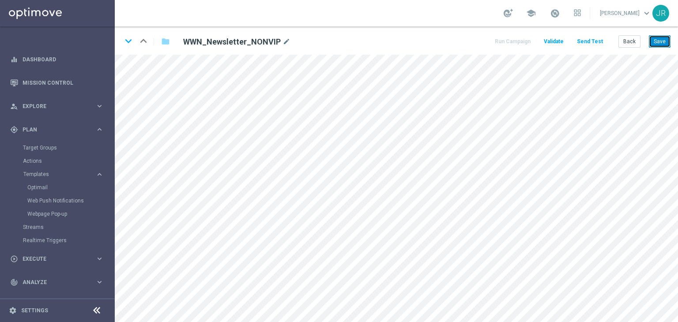
click at [661, 44] on button "Save" at bounding box center [660, 41] width 22 height 12
click at [667, 45] on button "Save" at bounding box center [660, 41] width 22 height 12
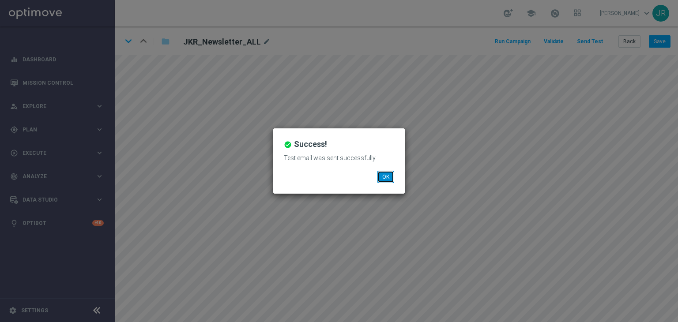
click at [387, 173] on button "OK" at bounding box center [385, 177] width 17 height 12
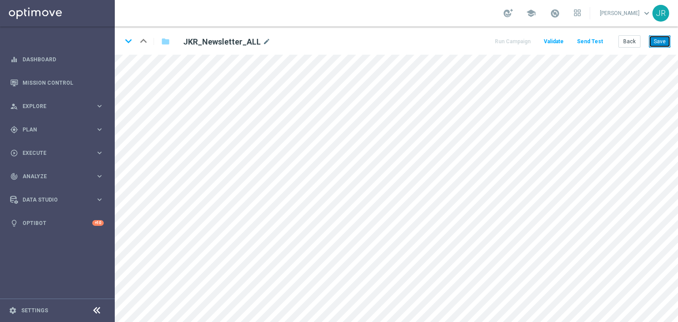
click at [661, 40] on button "Save" at bounding box center [660, 41] width 22 height 12
drag, startPoint x: 657, startPoint y: 37, endPoint x: 665, endPoint y: 53, distance: 17.6
click at [657, 38] on button "Save" at bounding box center [660, 41] width 22 height 12
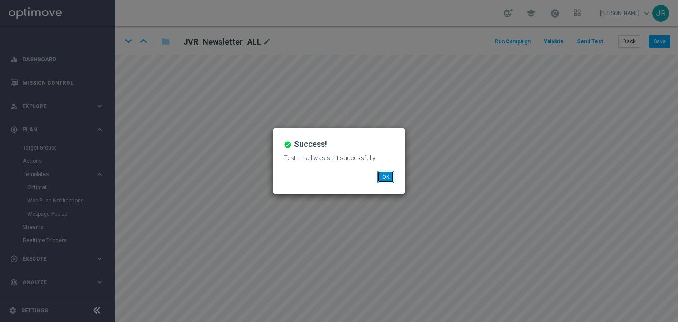
click at [388, 172] on button "OK" at bounding box center [385, 177] width 17 height 12
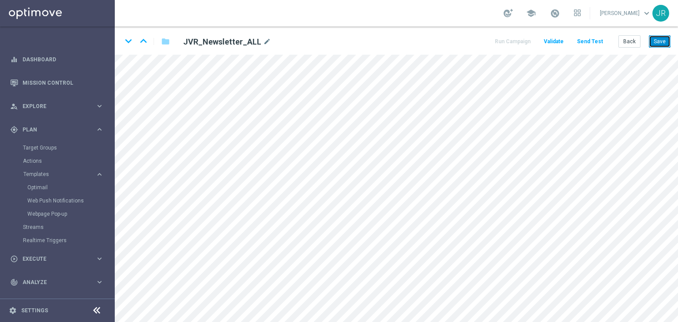
click at [663, 41] on button "Save" at bounding box center [660, 41] width 22 height 12
click at [664, 42] on button "Save" at bounding box center [660, 41] width 22 height 12
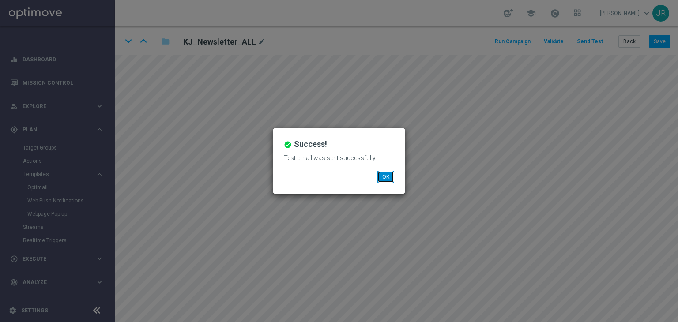
click at [392, 174] on button "OK" at bounding box center [385, 177] width 17 height 12
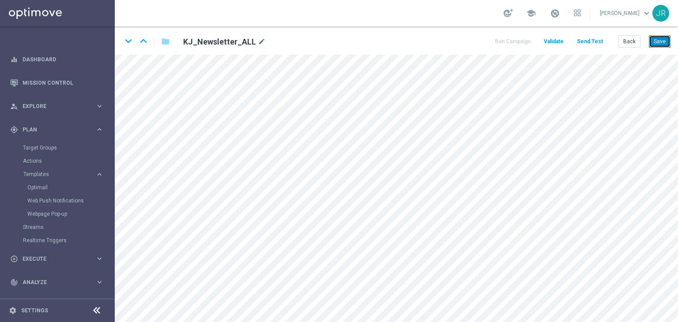
click at [657, 39] on button "Save" at bounding box center [660, 41] width 22 height 12
click at [661, 46] on button "Save" at bounding box center [660, 41] width 22 height 12
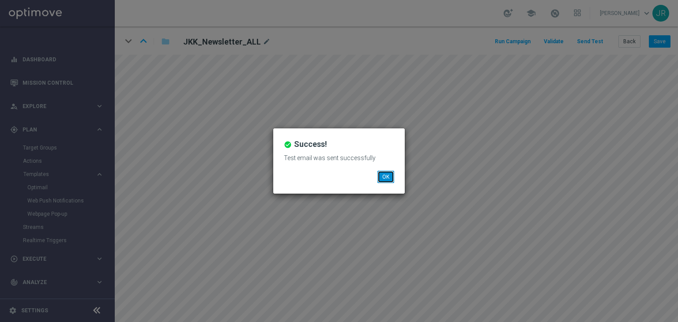
click at [391, 176] on button "OK" at bounding box center [385, 177] width 17 height 12
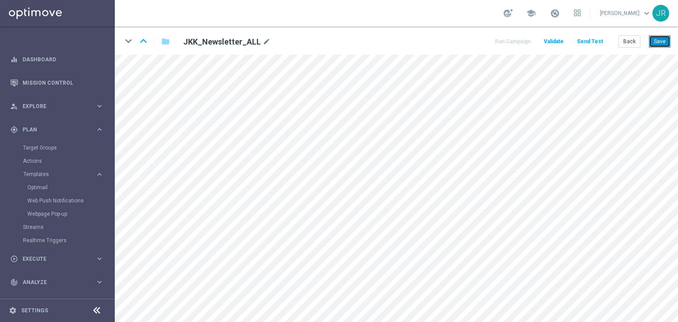
click at [661, 39] on button "Save" at bounding box center [660, 41] width 22 height 12
drag, startPoint x: 663, startPoint y: 42, endPoint x: 454, endPoint y: 3, distance: 212.4
click at [663, 42] on button "Save" at bounding box center [660, 41] width 22 height 12
